Goal: Transaction & Acquisition: Purchase product/service

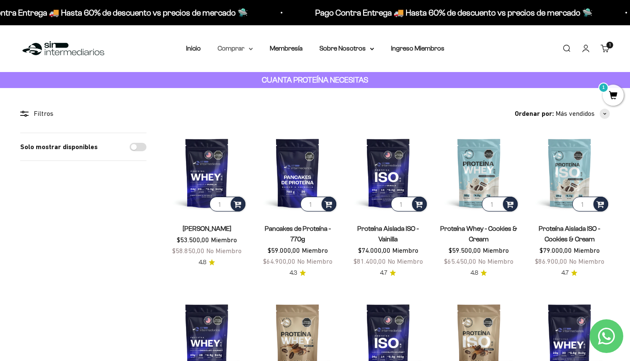
click at [240, 51] on summary "Comprar" at bounding box center [235, 48] width 35 height 11
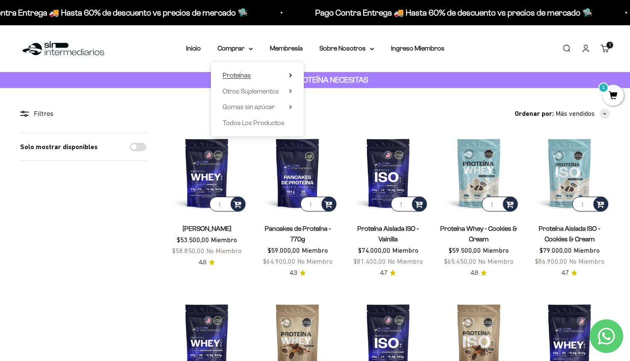
click at [248, 73] on span "Proteínas" at bounding box center [237, 75] width 28 height 7
click at [244, 125] on span "Todos Los Productos" at bounding box center [254, 122] width 62 height 7
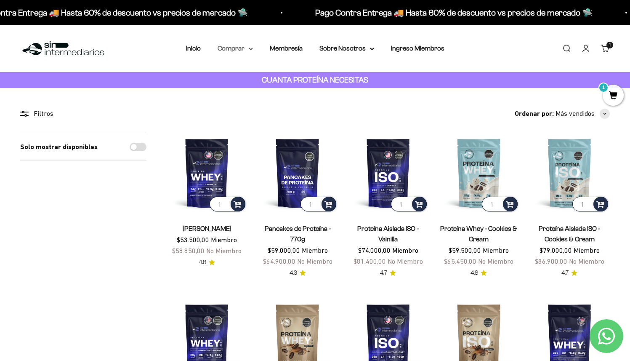
click at [240, 51] on summary "Comprar" at bounding box center [235, 48] width 35 height 11
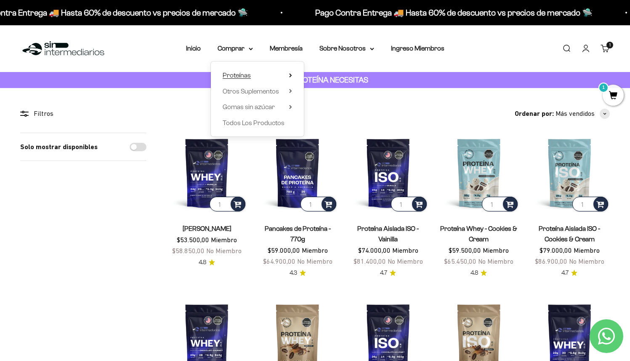
click at [243, 73] on span "Proteínas" at bounding box center [237, 75] width 28 height 7
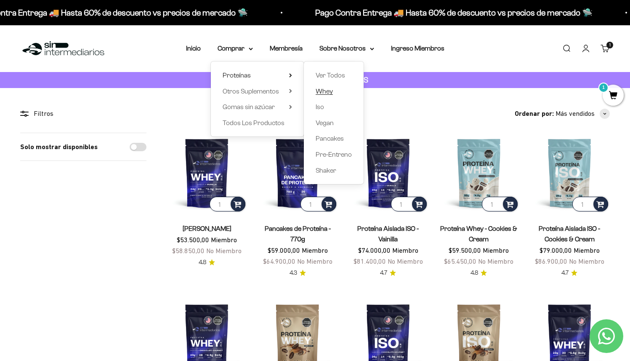
click at [327, 91] on span "Whey" at bounding box center [324, 91] width 17 height 7
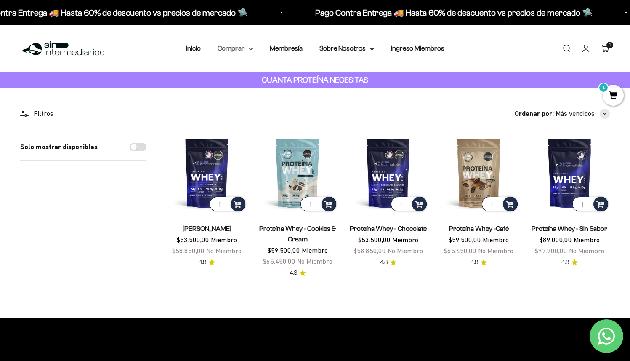
click at [231, 49] on summary "Comprar" at bounding box center [235, 48] width 35 height 11
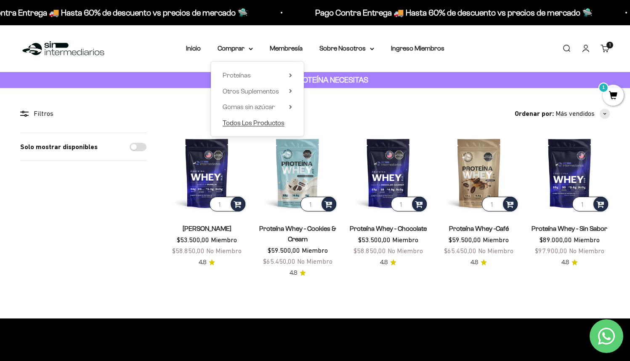
click at [264, 124] on span "Todos Los Productos" at bounding box center [254, 122] width 62 height 7
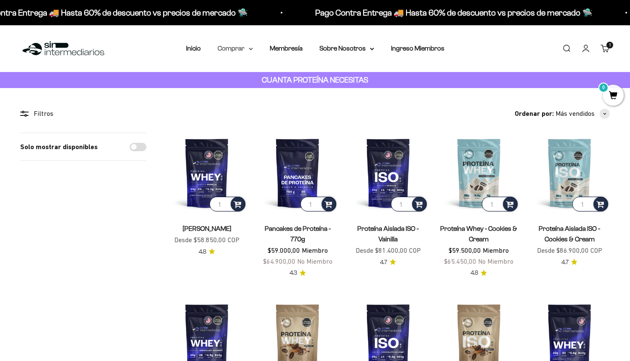
click at [243, 51] on summary "Comprar" at bounding box center [235, 48] width 35 height 11
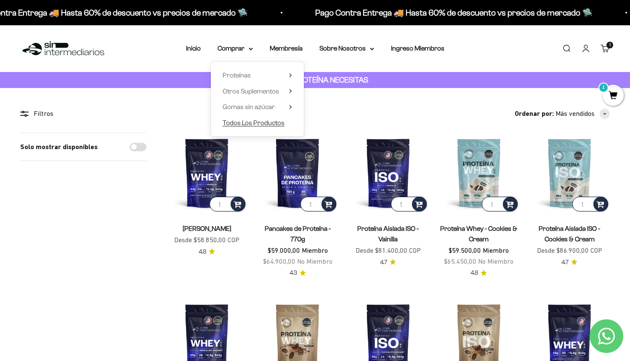
click at [263, 120] on span "Todos Los Productos" at bounding box center [254, 122] width 62 height 7
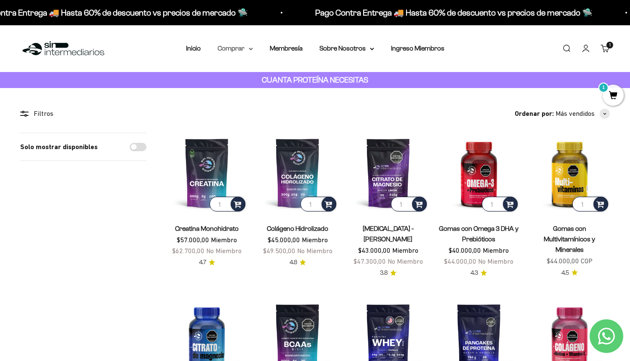
click at [231, 51] on summary "Comprar" at bounding box center [235, 48] width 35 height 11
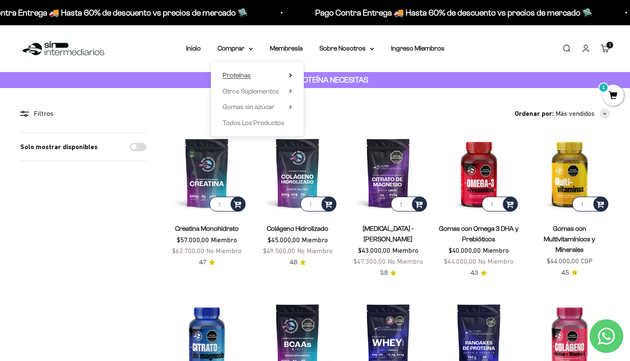
click at [251, 77] on summary "Proteínas" at bounding box center [257, 75] width 69 height 11
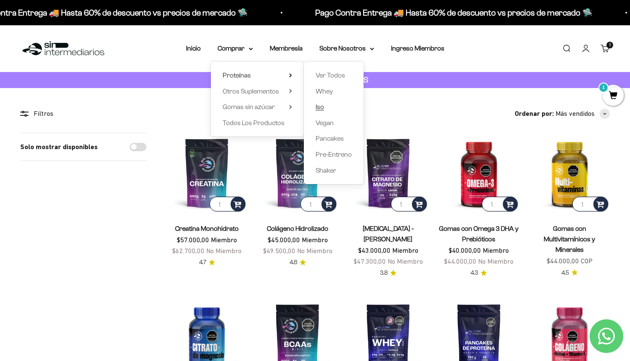
click at [318, 105] on span "Iso" at bounding box center [320, 106] width 8 height 7
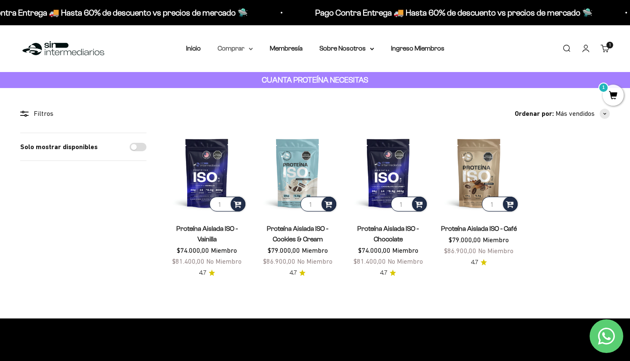
click at [235, 53] on summary "Comprar" at bounding box center [235, 48] width 35 height 11
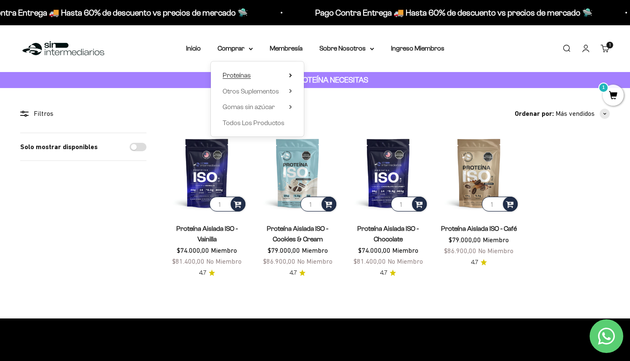
click at [247, 73] on span "Proteínas" at bounding box center [237, 75] width 28 height 7
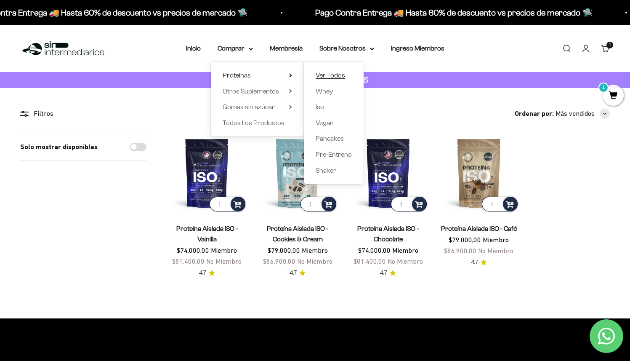
click at [329, 73] on span "Ver Todos" at bounding box center [330, 75] width 29 height 7
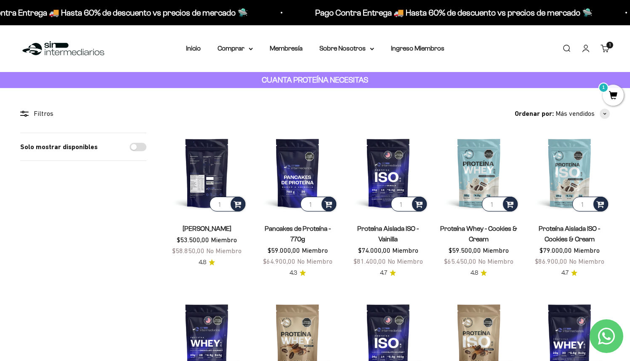
click at [217, 176] on img at bounding box center [207, 173] width 80 height 80
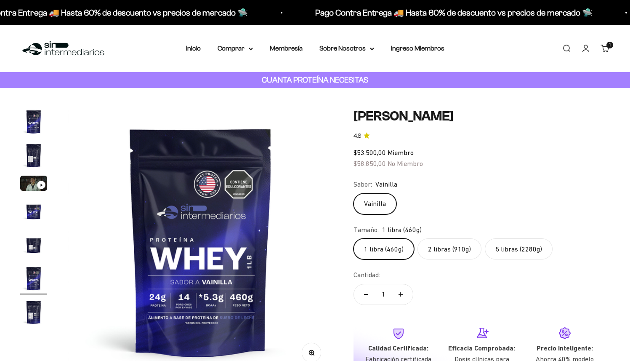
click at [504, 251] on label "5 libras (2280g)" at bounding box center [519, 248] width 68 height 21
click at [354, 238] on input "5 libras (2280g)" at bounding box center [353, 238] width 0 height 0
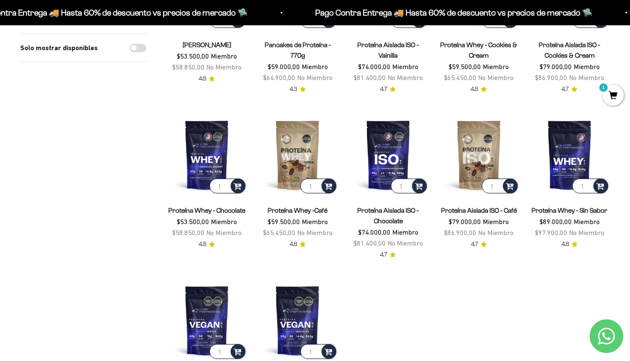
scroll to position [191, 0]
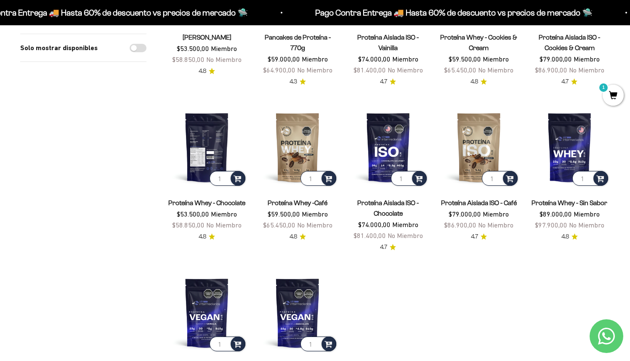
click at [195, 136] on img at bounding box center [207, 147] width 80 height 80
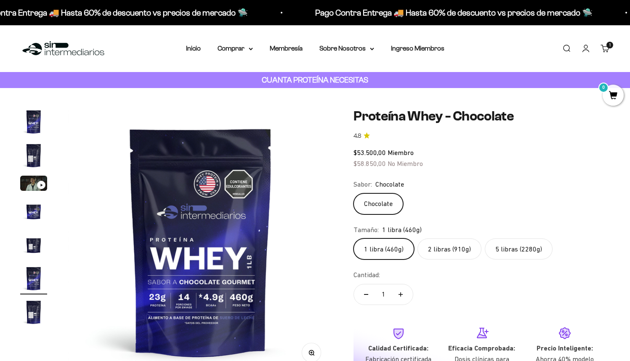
click at [502, 245] on label "5 libras (2280g)" at bounding box center [519, 248] width 68 height 21
click at [354, 238] on input "5 libras (2280g)" at bounding box center [353, 238] width 0 height 0
